Goal: Task Accomplishment & Management: Complete application form

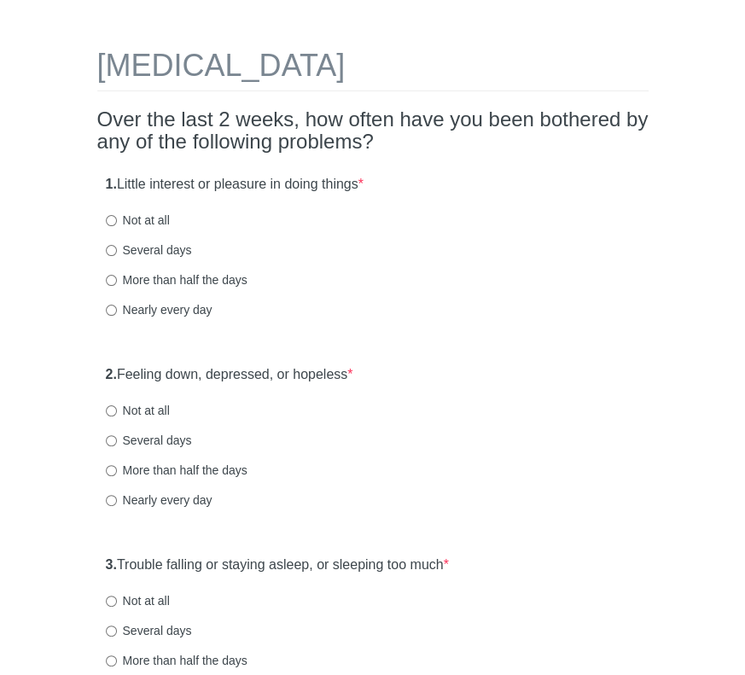
scroll to position [85, 0]
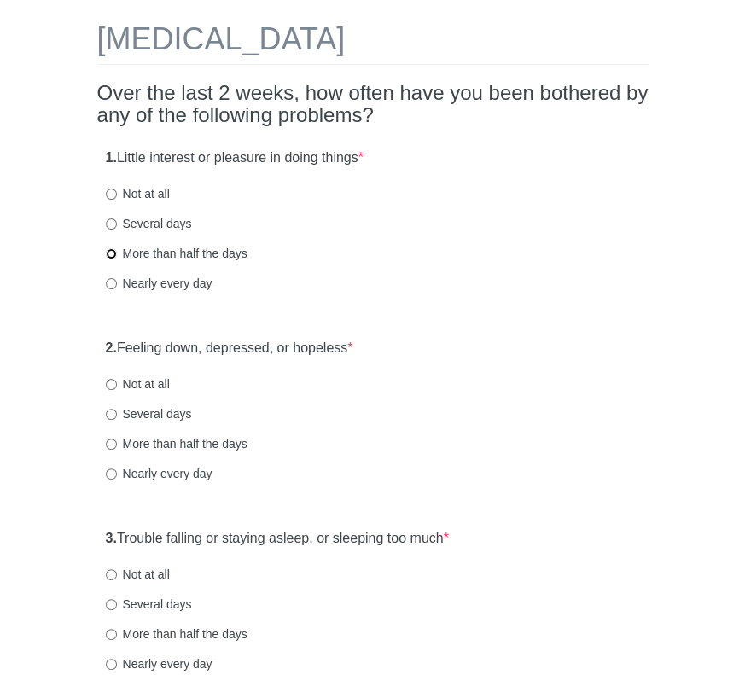
click at [111, 259] on input "More than half the days" at bounding box center [111, 253] width 11 height 11
radio input "true"
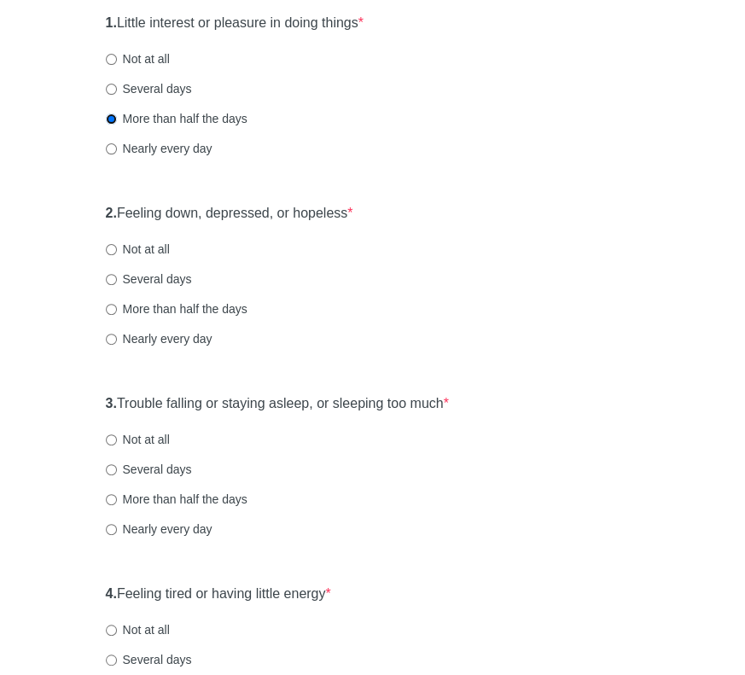
scroll to position [256, 0]
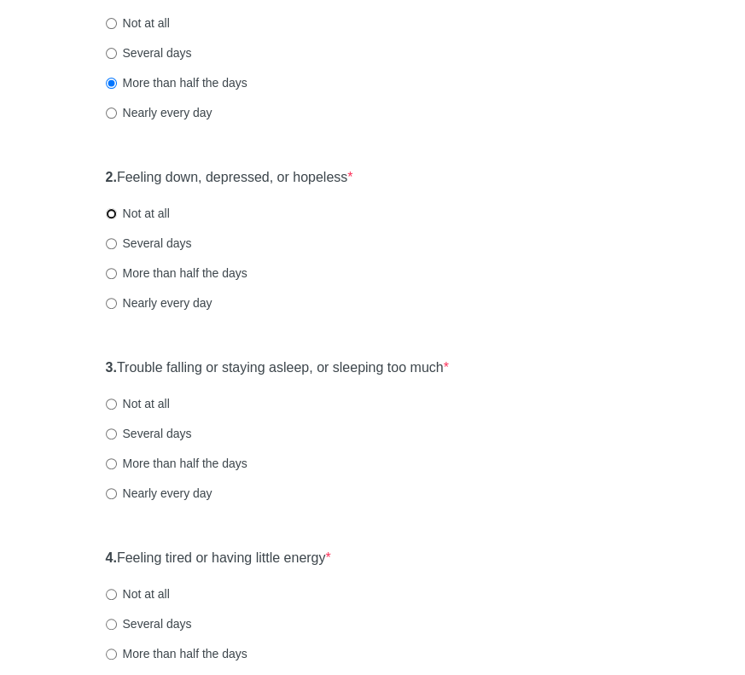
click at [109, 214] on input "Not at all" at bounding box center [111, 213] width 11 height 11
radio input "true"
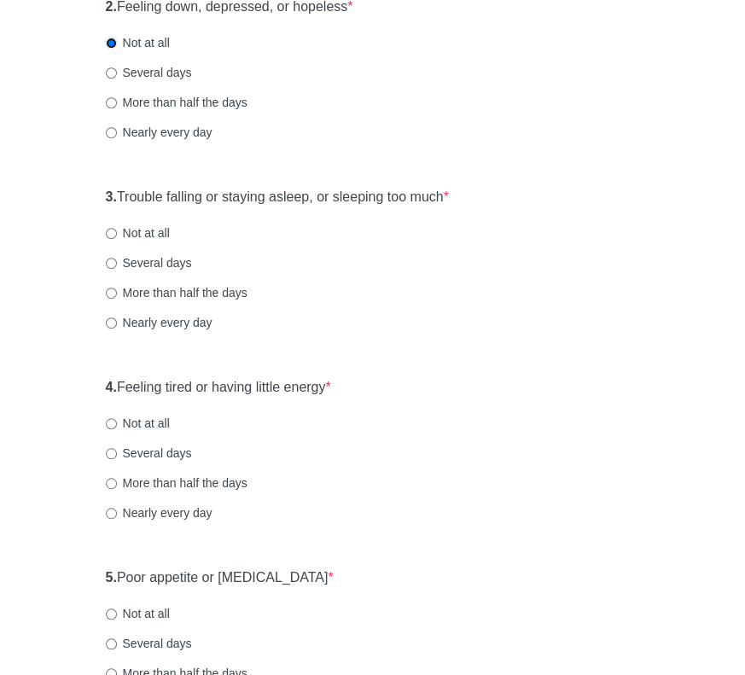
scroll to position [512, 0]
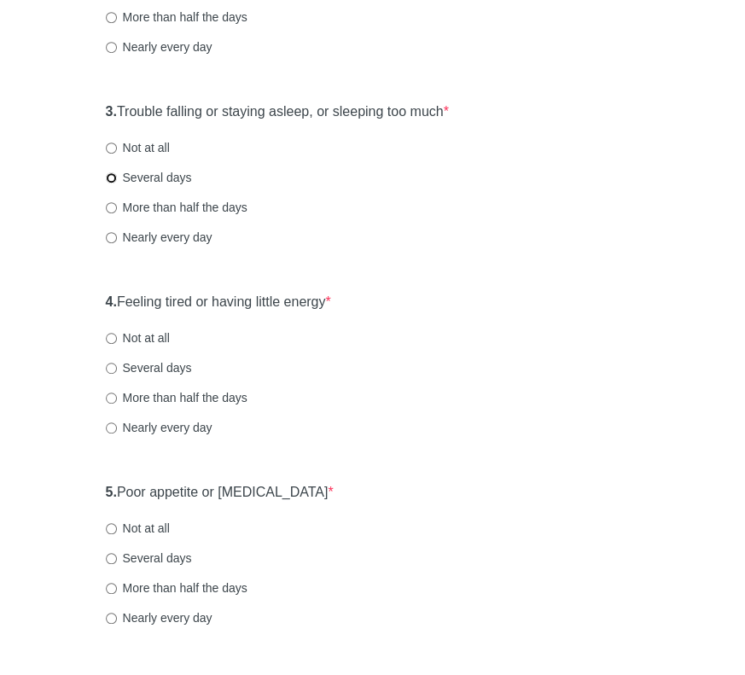
click at [109, 177] on input "Several days" at bounding box center [111, 177] width 11 height 11
radio input "true"
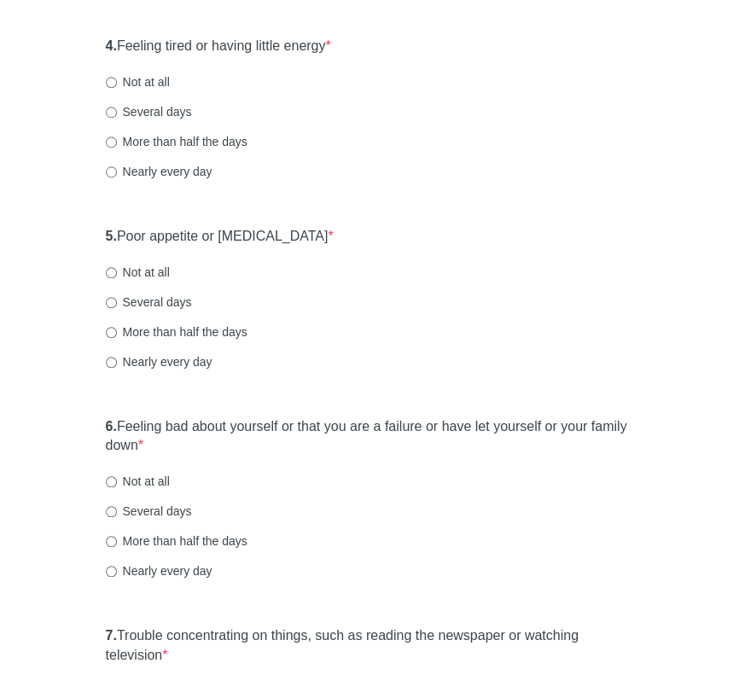
scroll to position [683, 0]
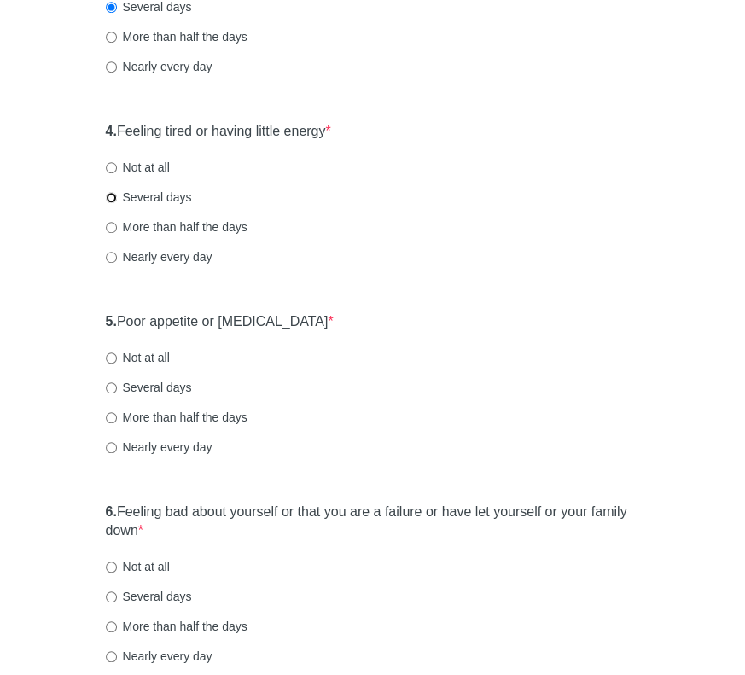
click at [114, 197] on input "Several days" at bounding box center [111, 197] width 11 height 11
radio input "true"
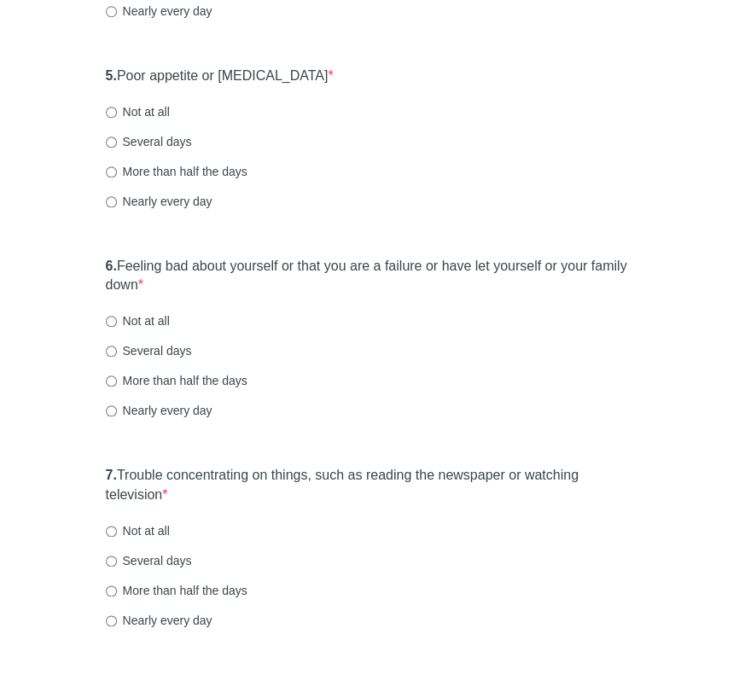
scroll to position [939, 0]
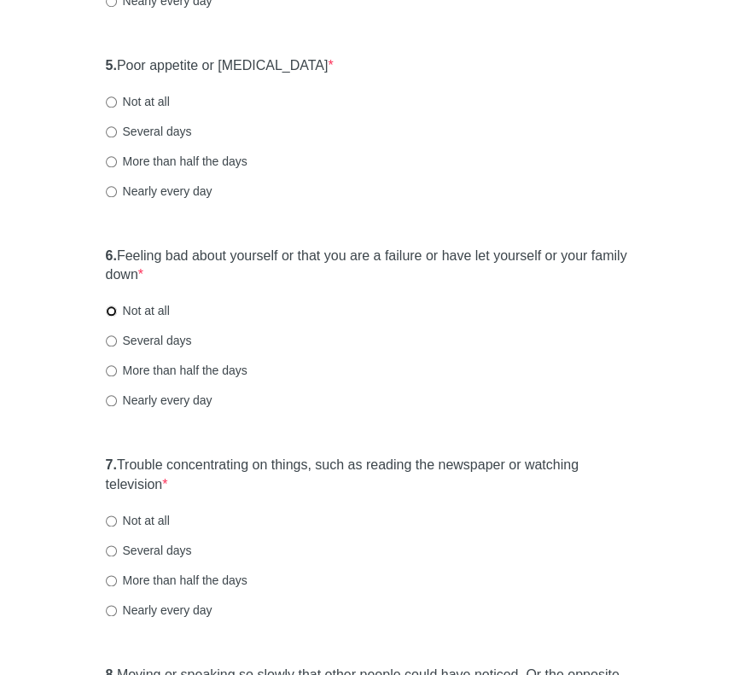
click at [115, 310] on input "Not at all" at bounding box center [111, 311] width 11 height 11
radio input "true"
click at [113, 130] on input "Several days" at bounding box center [111, 131] width 11 height 11
radio input "true"
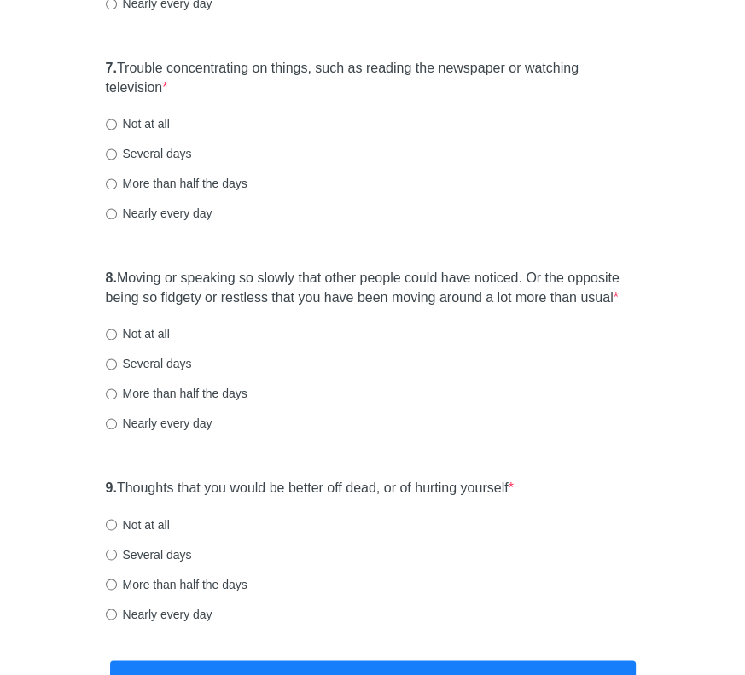
scroll to position [1366, 0]
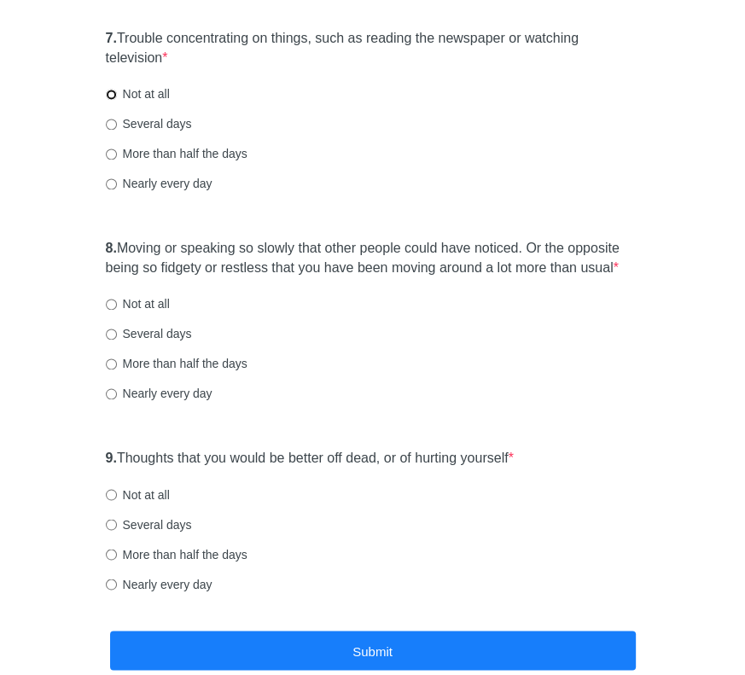
click at [107, 95] on input "Not at all" at bounding box center [111, 94] width 11 height 11
radio input "true"
click at [113, 306] on input "Not at all" at bounding box center [111, 304] width 11 height 11
radio input "true"
click at [110, 494] on input "Not at all" at bounding box center [111, 494] width 11 height 11
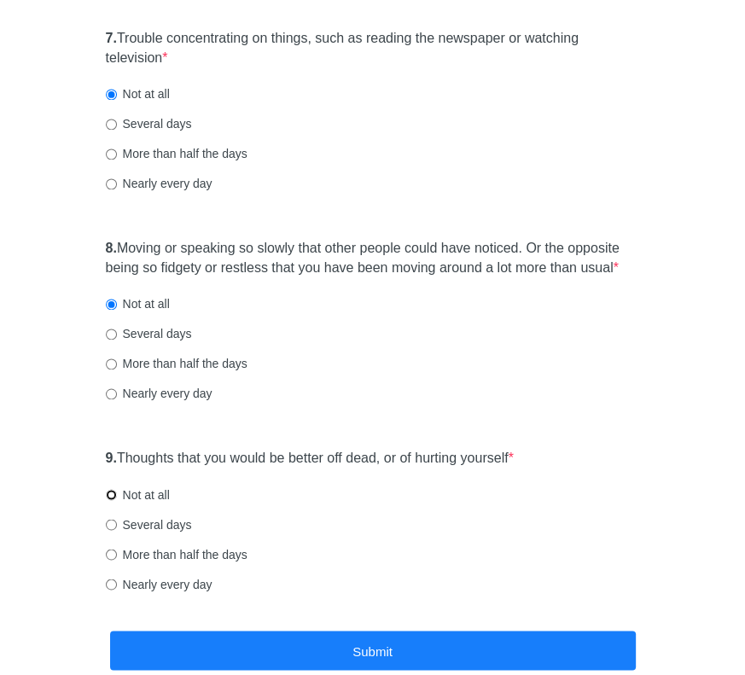
radio input "true"
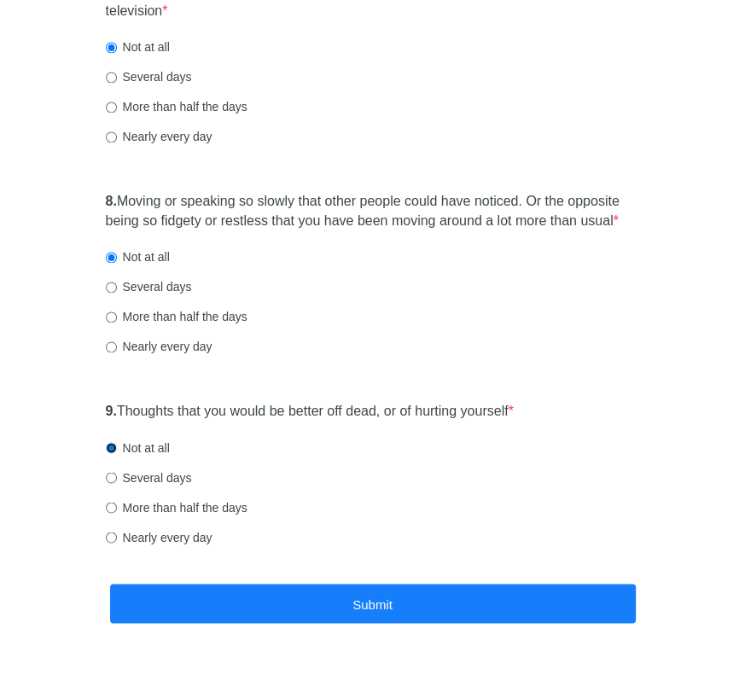
scroll to position [1451, 0]
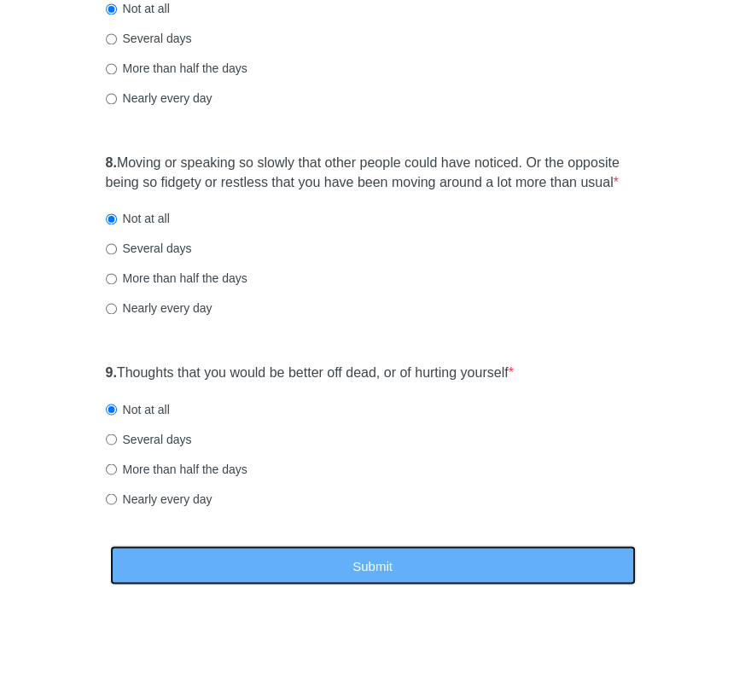
click at [376, 552] on button "Submit" at bounding box center [373, 565] width 526 height 40
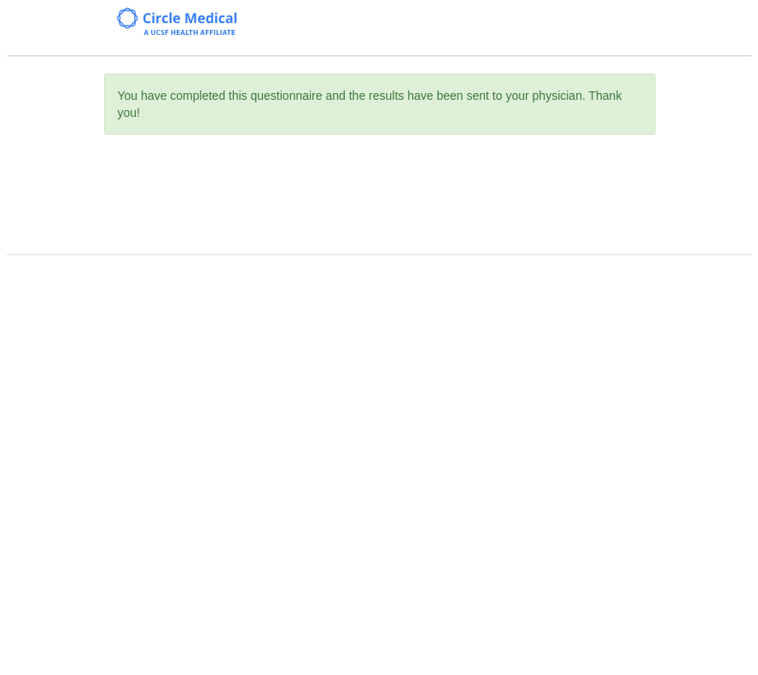
scroll to position [0, 0]
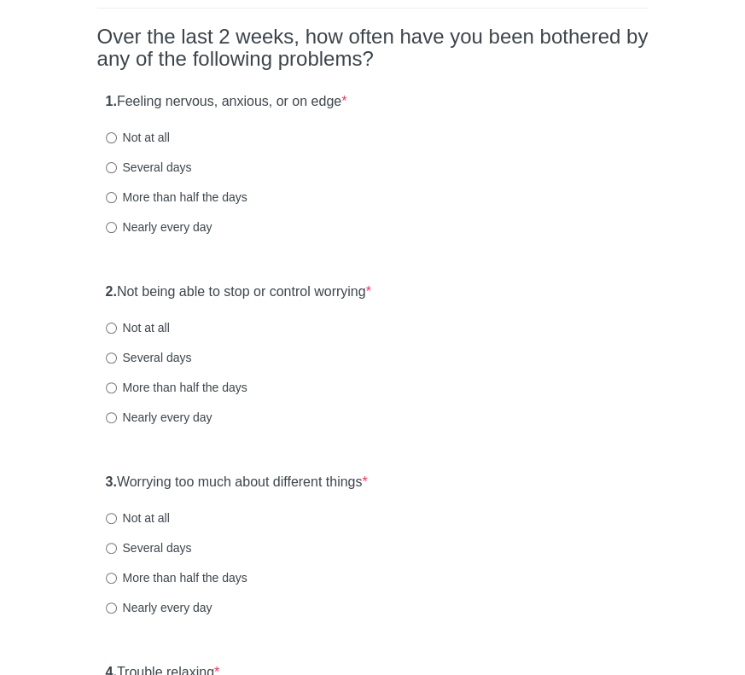
scroll to position [171, 0]
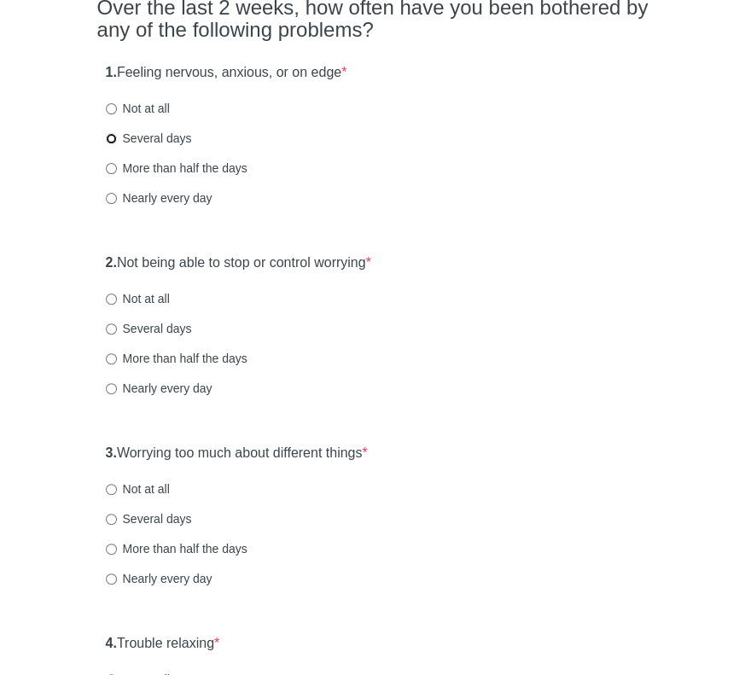
click at [114, 137] on input "Several days" at bounding box center [111, 138] width 11 height 11
radio input "true"
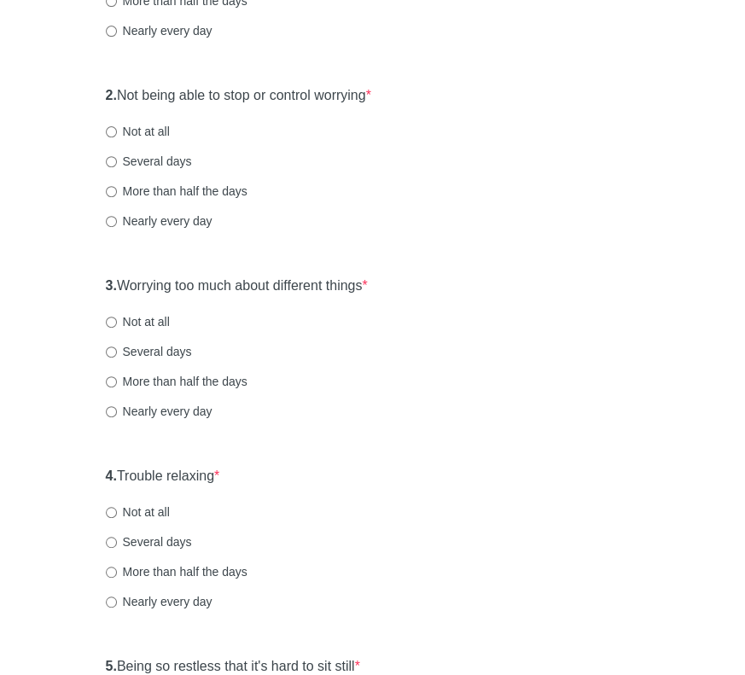
scroll to position [427, 0]
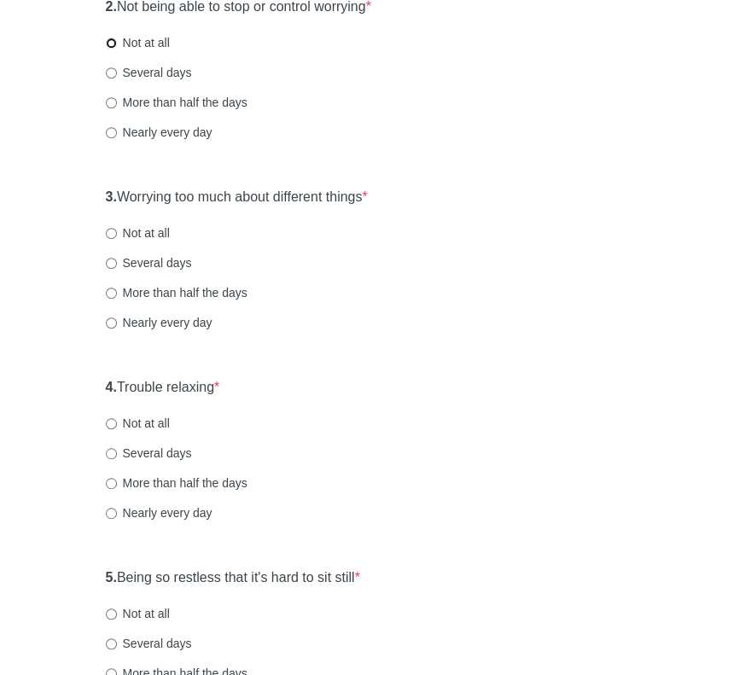
click at [108, 42] on input "Not at all" at bounding box center [111, 43] width 11 height 11
radio input "true"
click at [109, 230] on input "Not at all" at bounding box center [111, 233] width 11 height 11
radio input "true"
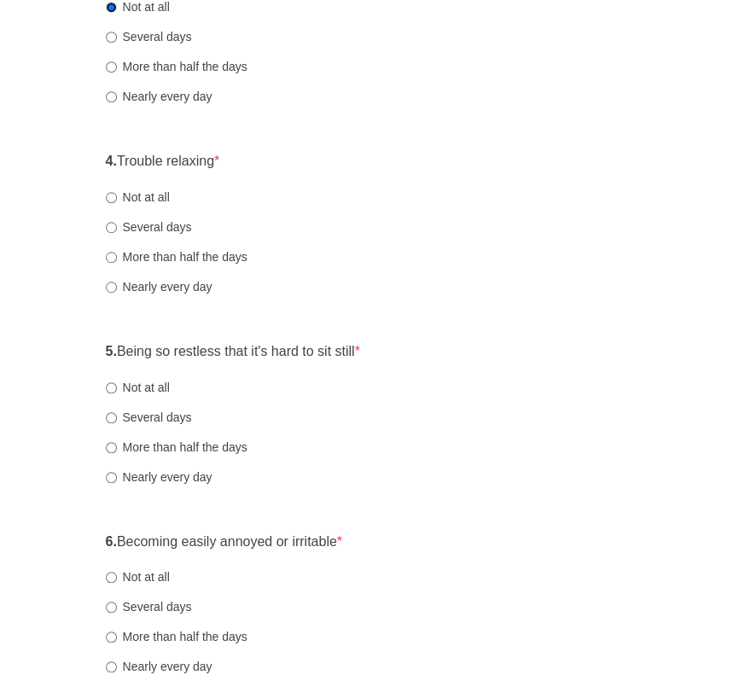
scroll to position [683, 0]
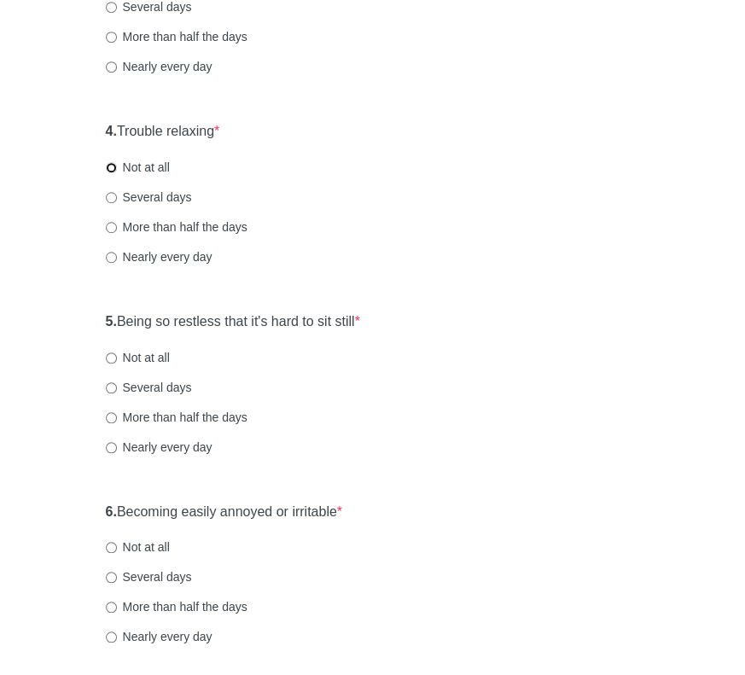
click at [111, 164] on input "Not at all" at bounding box center [111, 167] width 11 height 11
radio input "true"
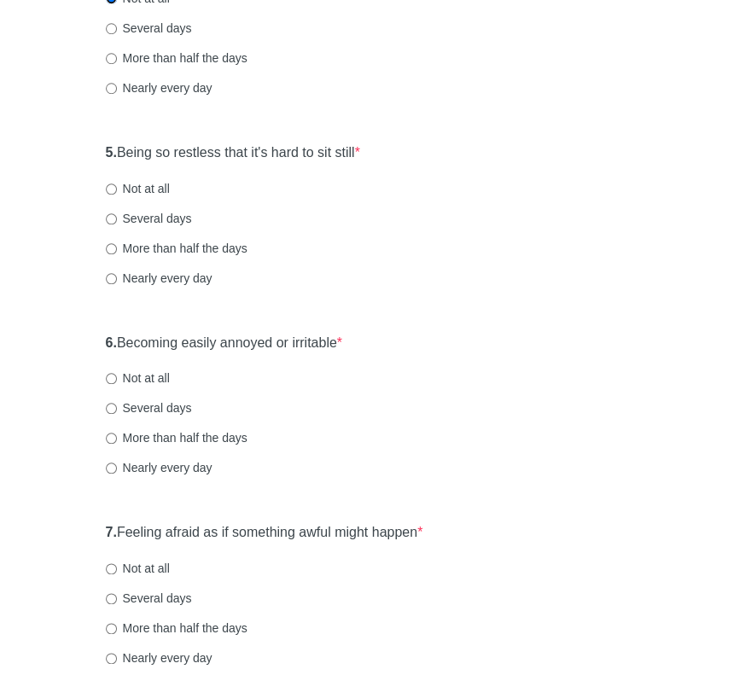
scroll to position [853, 0]
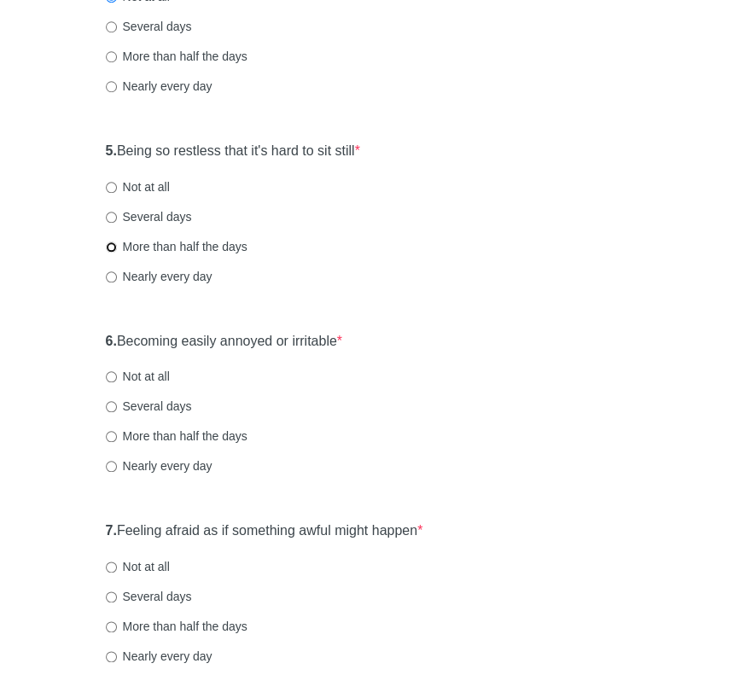
click at [109, 244] on input "More than half the days" at bounding box center [111, 247] width 11 height 11
radio input "true"
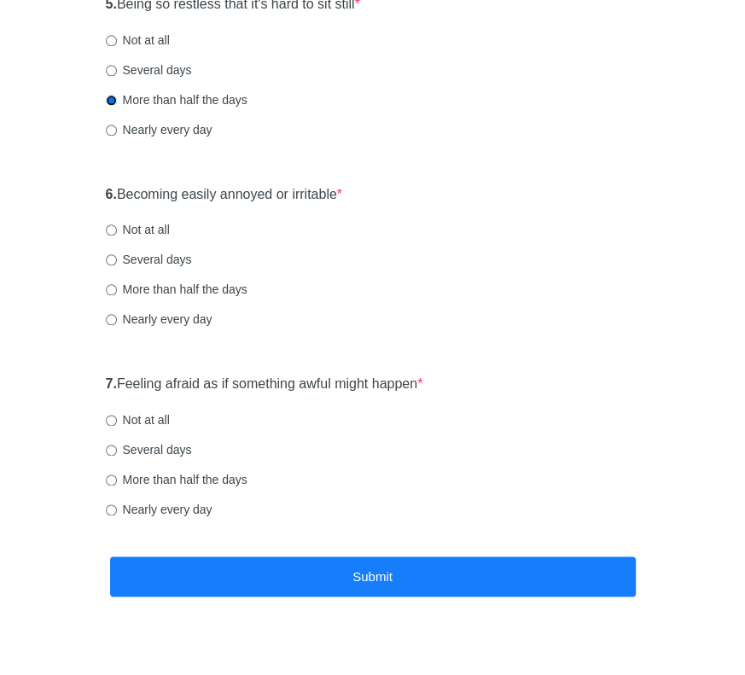
scroll to position [1024, 0]
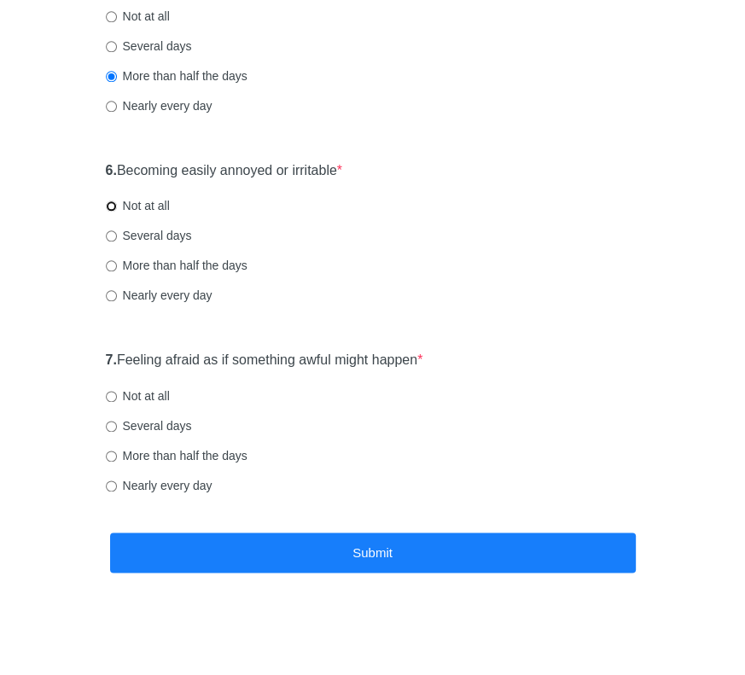
click at [112, 208] on input "Not at all" at bounding box center [111, 206] width 11 height 11
radio input "true"
click at [111, 396] on input "Not at all" at bounding box center [111, 396] width 11 height 11
radio input "true"
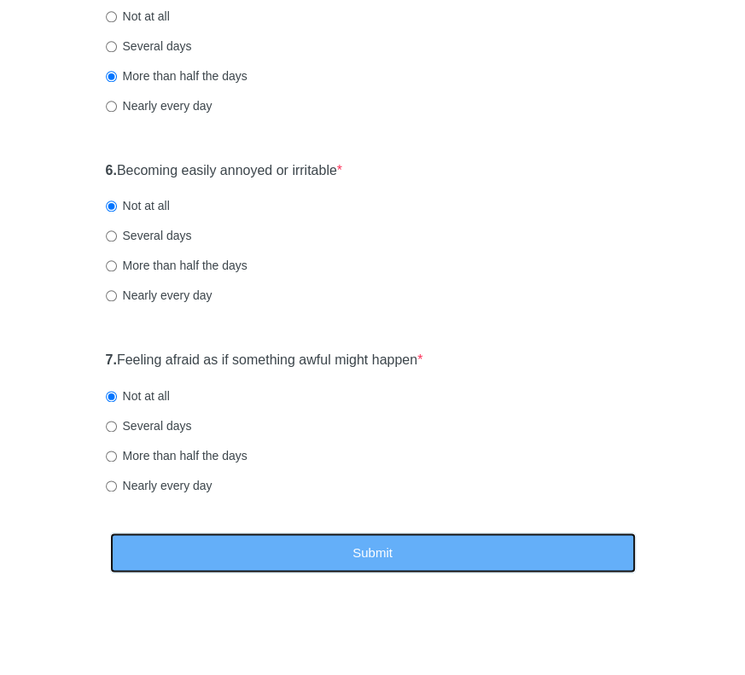
click at [376, 549] on button "Submit" at bounding box center [373, 553] width 526 height 40
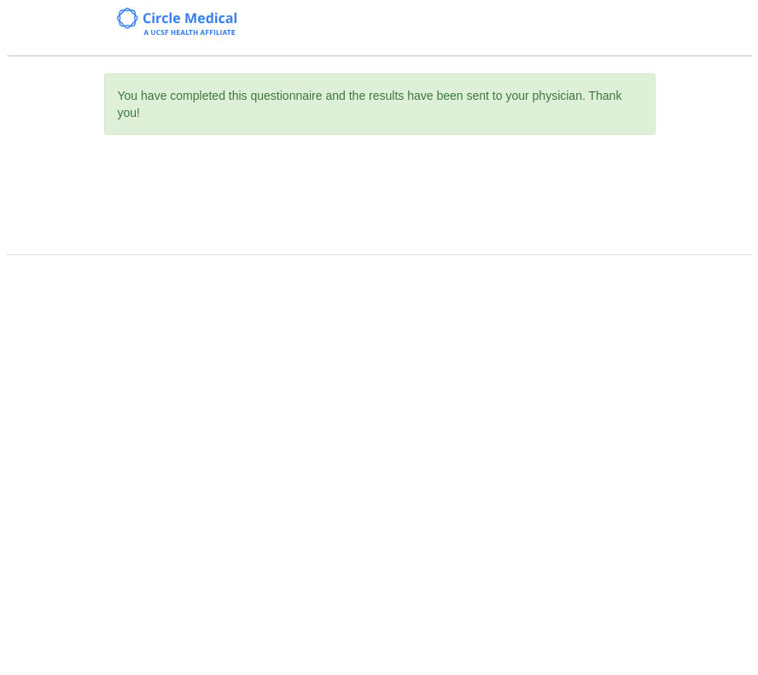
scroll to position [0, 0]
